Goal: Task Accomplishment & Management: Use online tool/utility

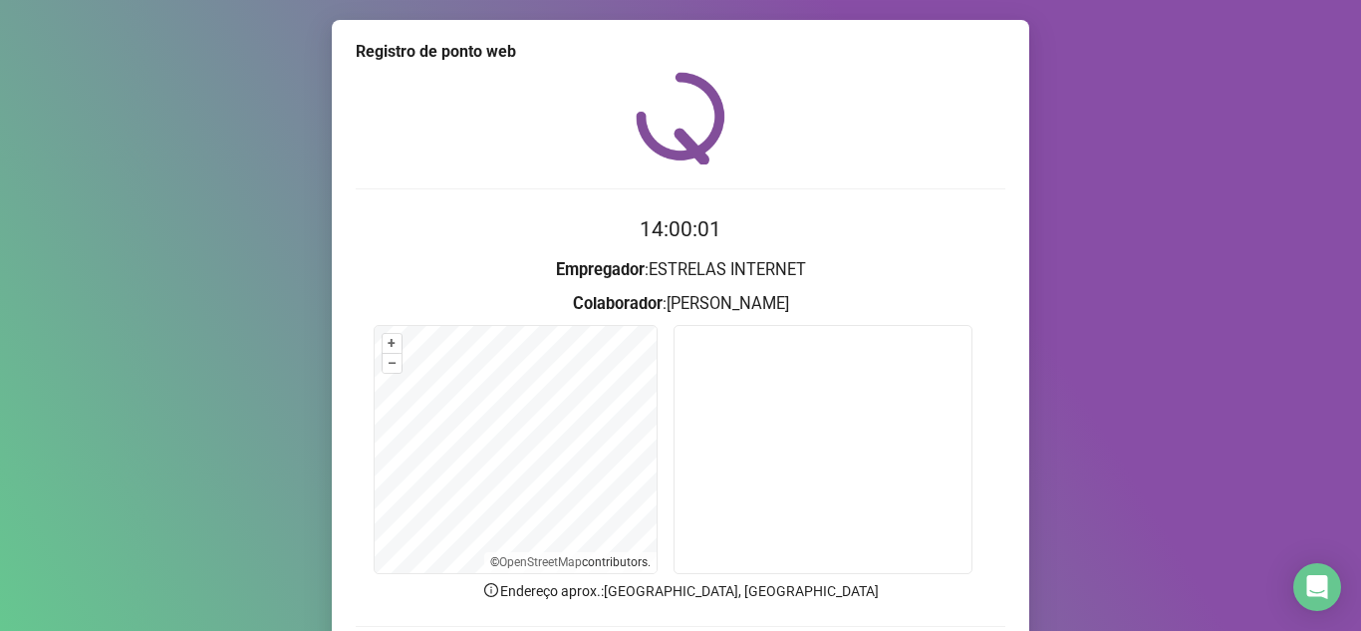
scroll to position [148, 0]
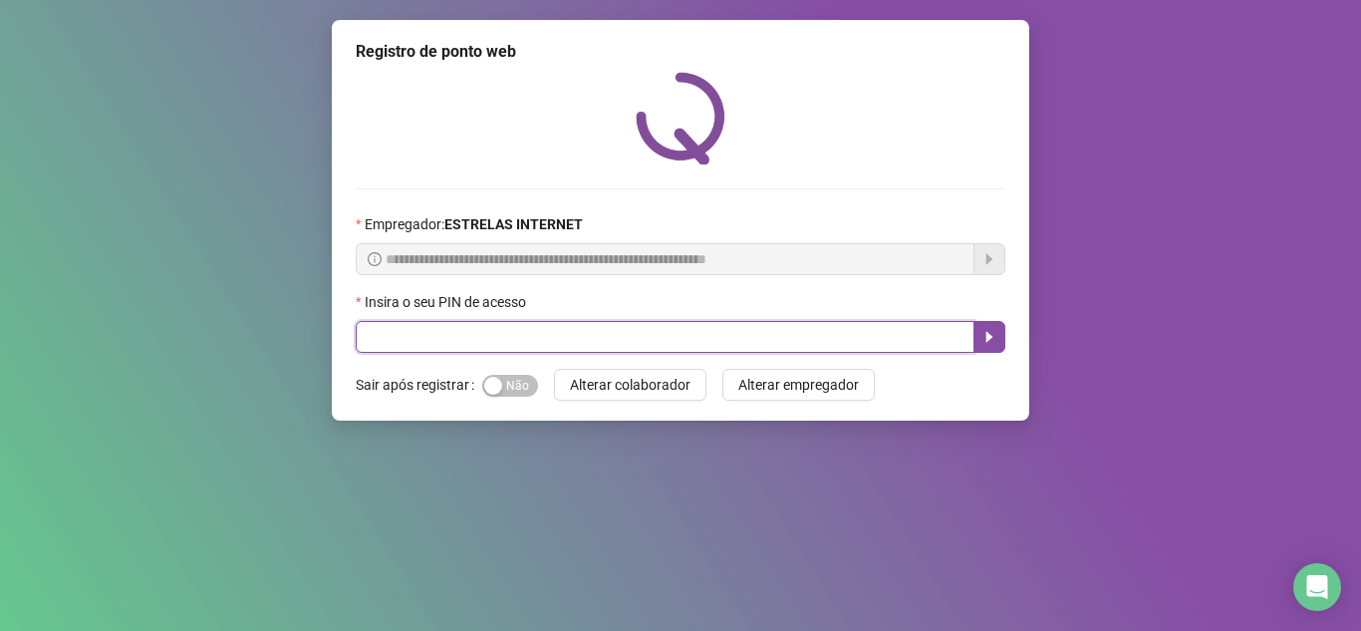
click at [537, 352] on input "text" at bounding box center [665, 337] width 619 height 32
type input "*****"
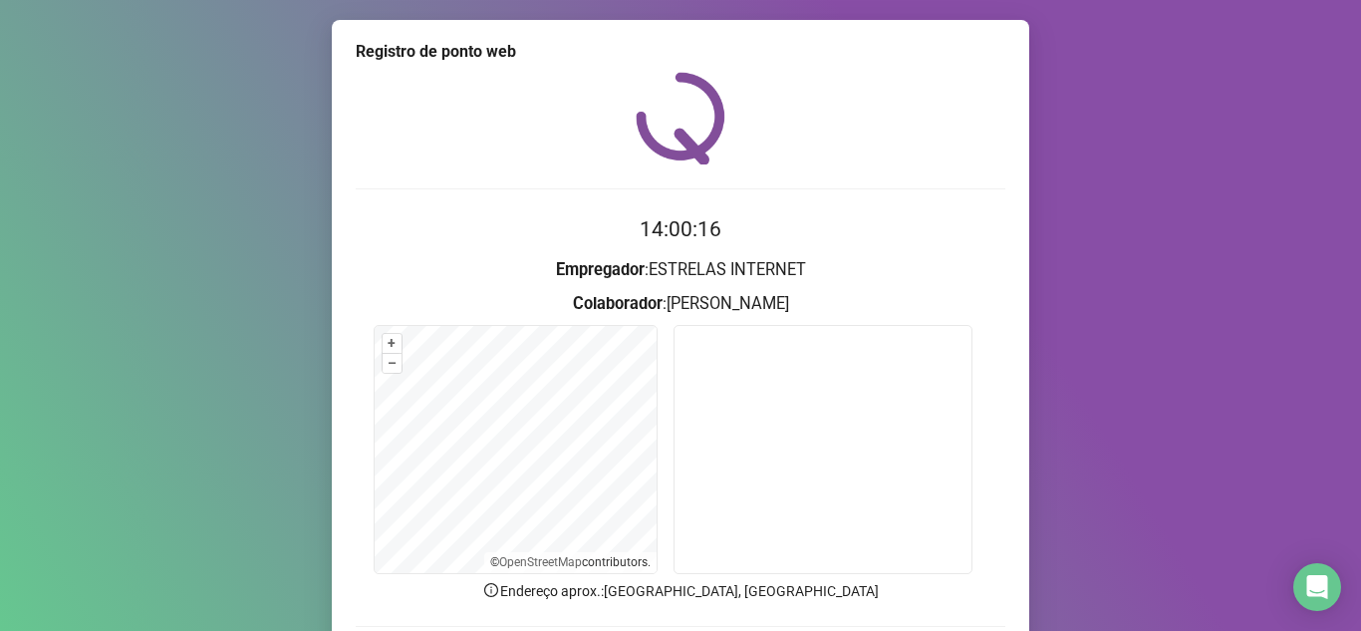
scroll to position [148, 0]
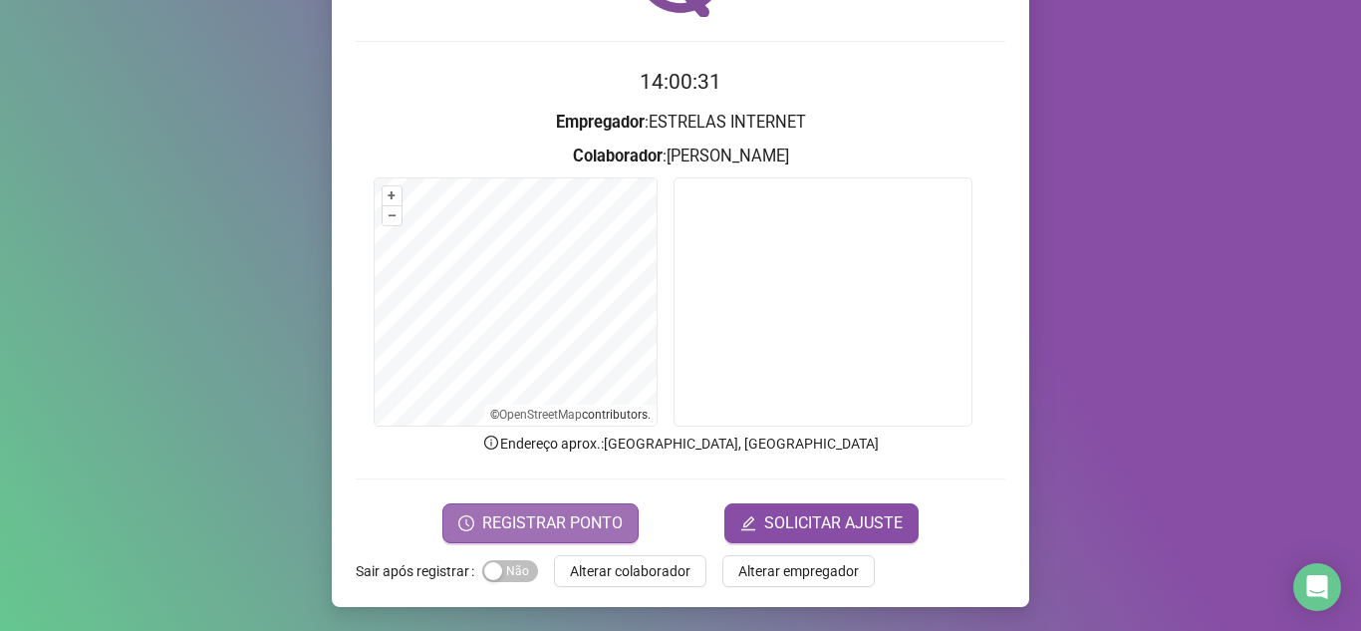
click at [607, 504] on button "REGISTRAR PONTO" at bounding box center [541, 523] width 196 height 40
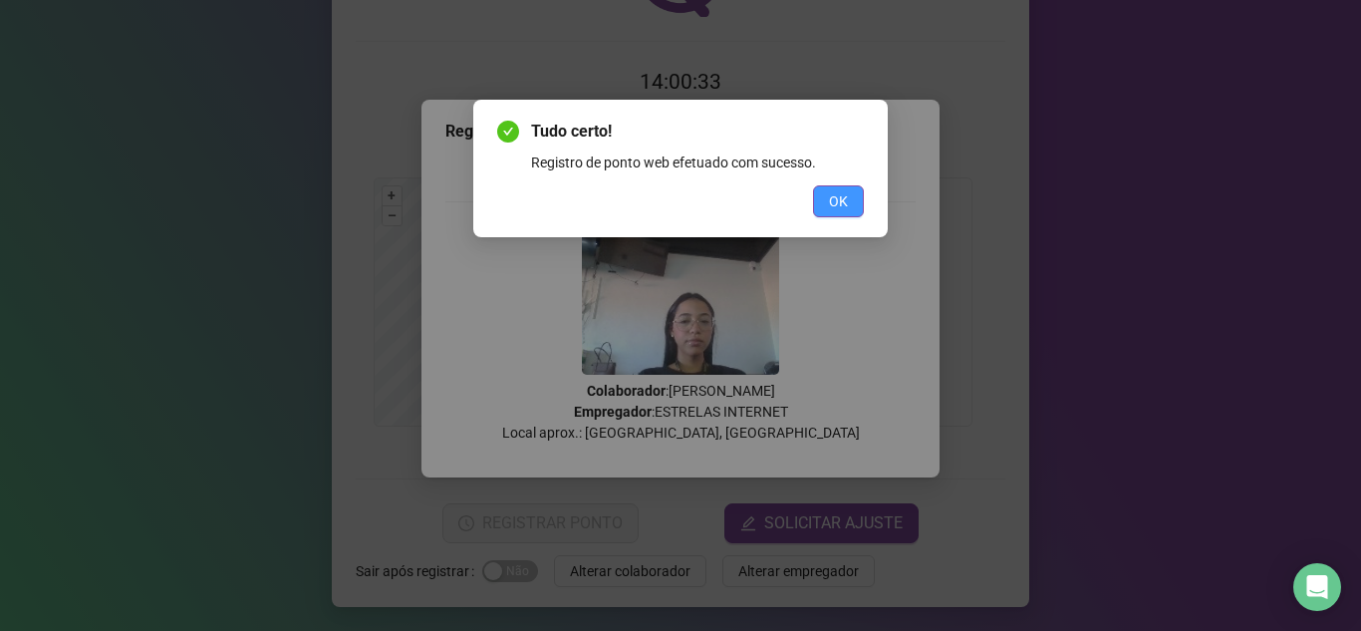
click at [829, 211] on span "OK" at bounding box center [838, 201] width 19 height 22
